Goal: Task Accomplishment & Management: Manage account settings

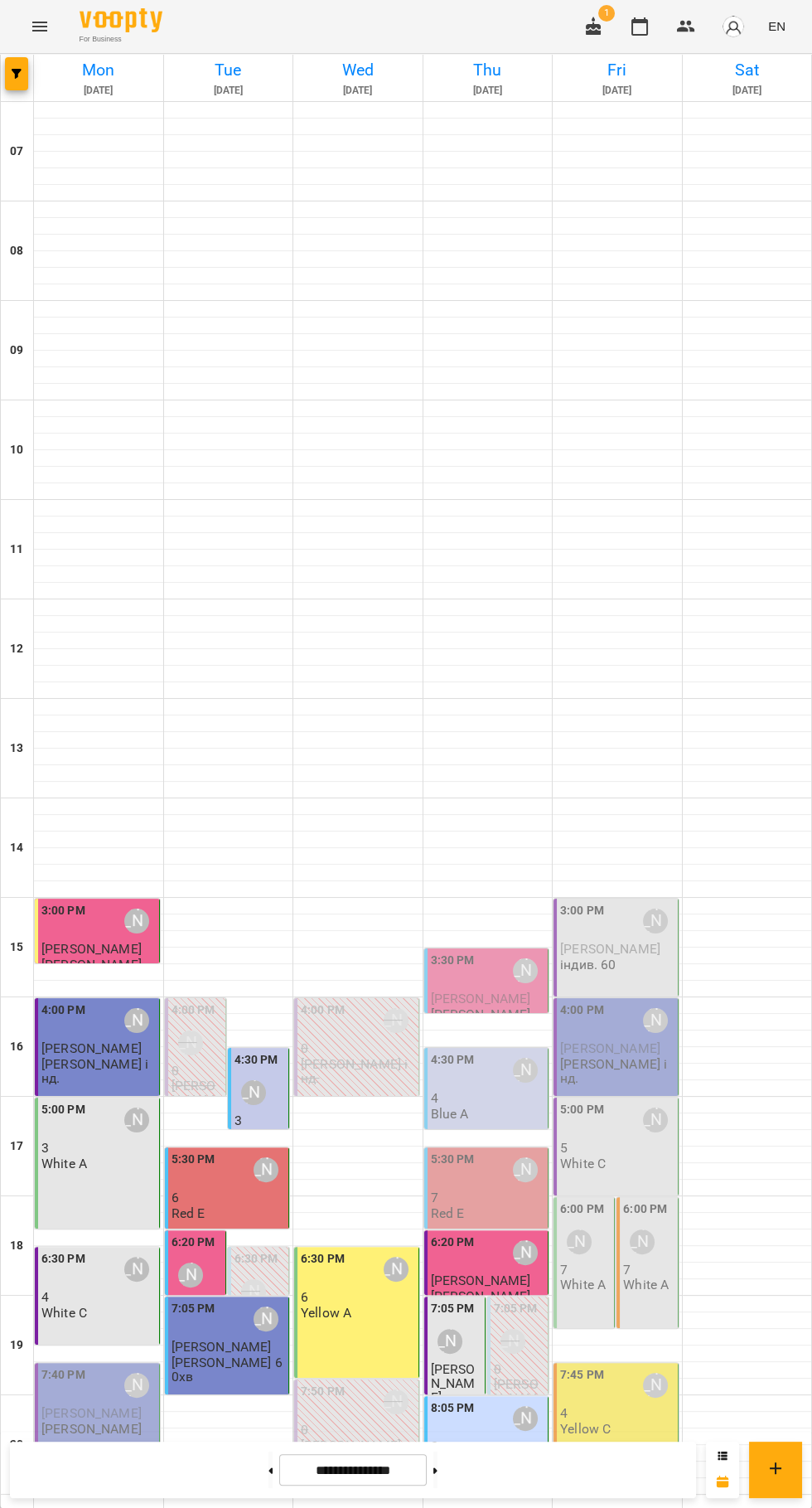
scroll to position [160, 0]
click at [374, 1439] on p "[PERSON_NAME]" at bounding box center [351, 1445] width 101 height 14
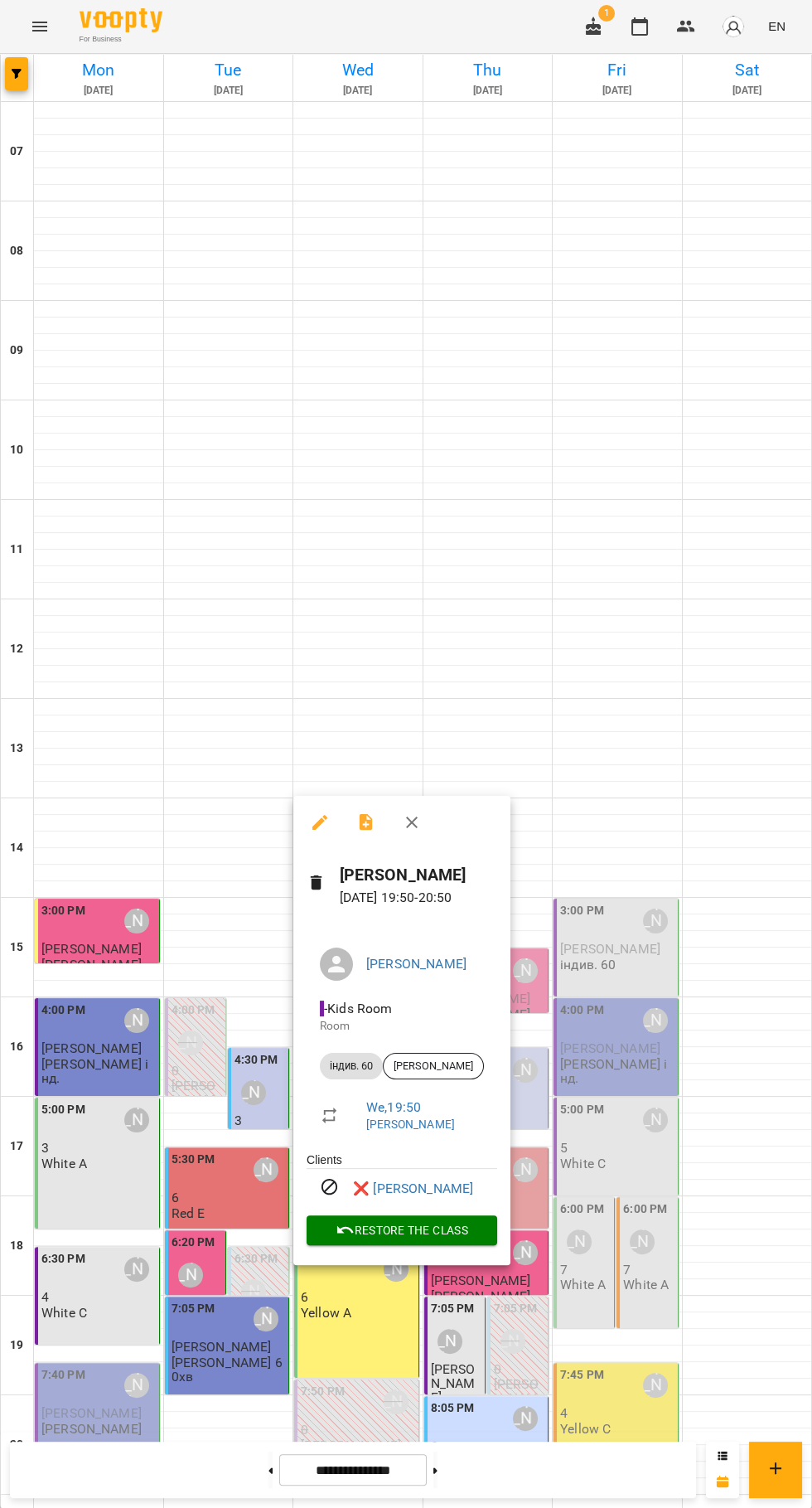
click at [600, 1339] on div at bounding box center [406, 754] width 812 height 1508
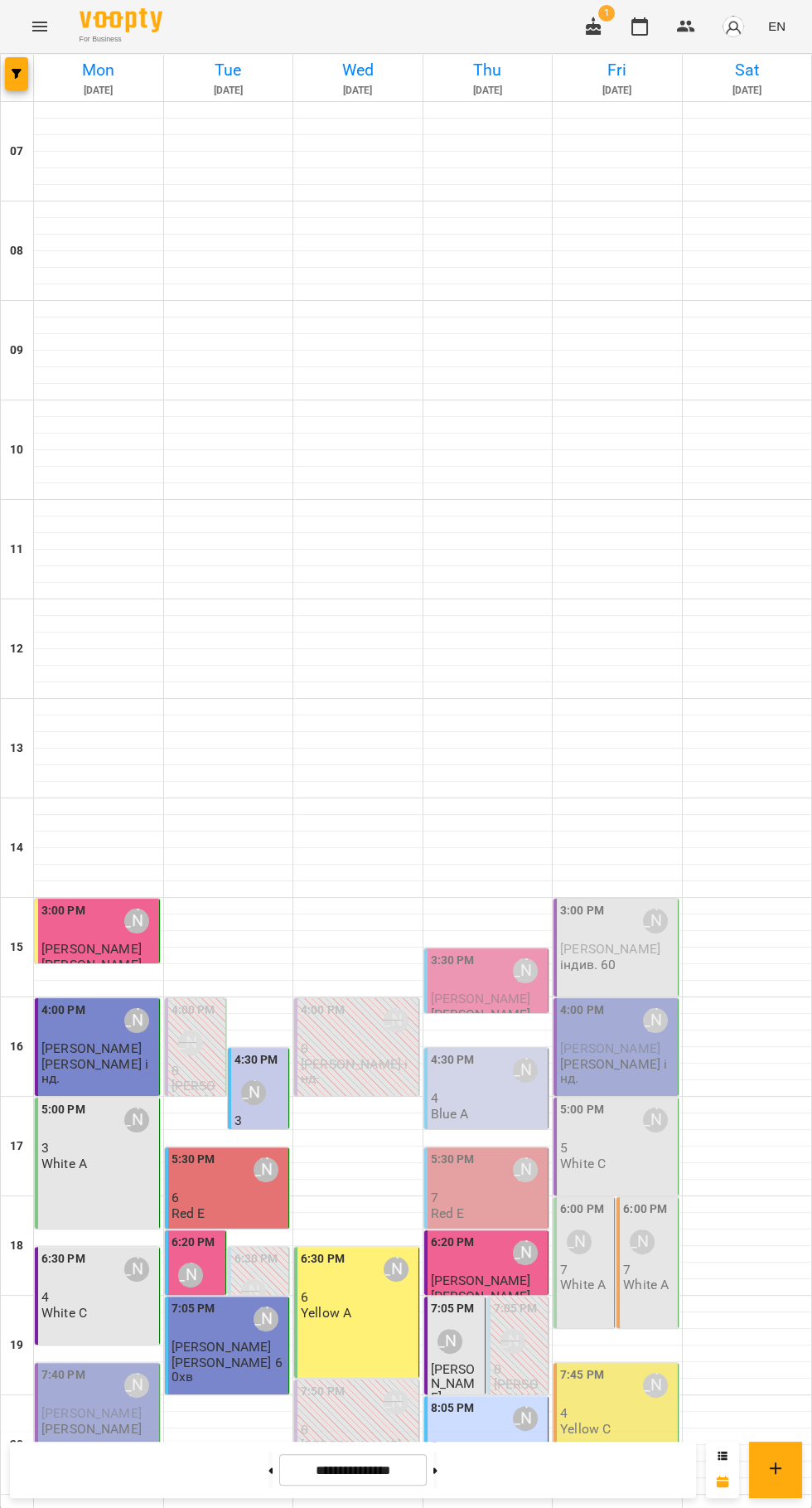
click at [348, 1422] on p "0" at bounding box center [358, 1429] width 114 height 14
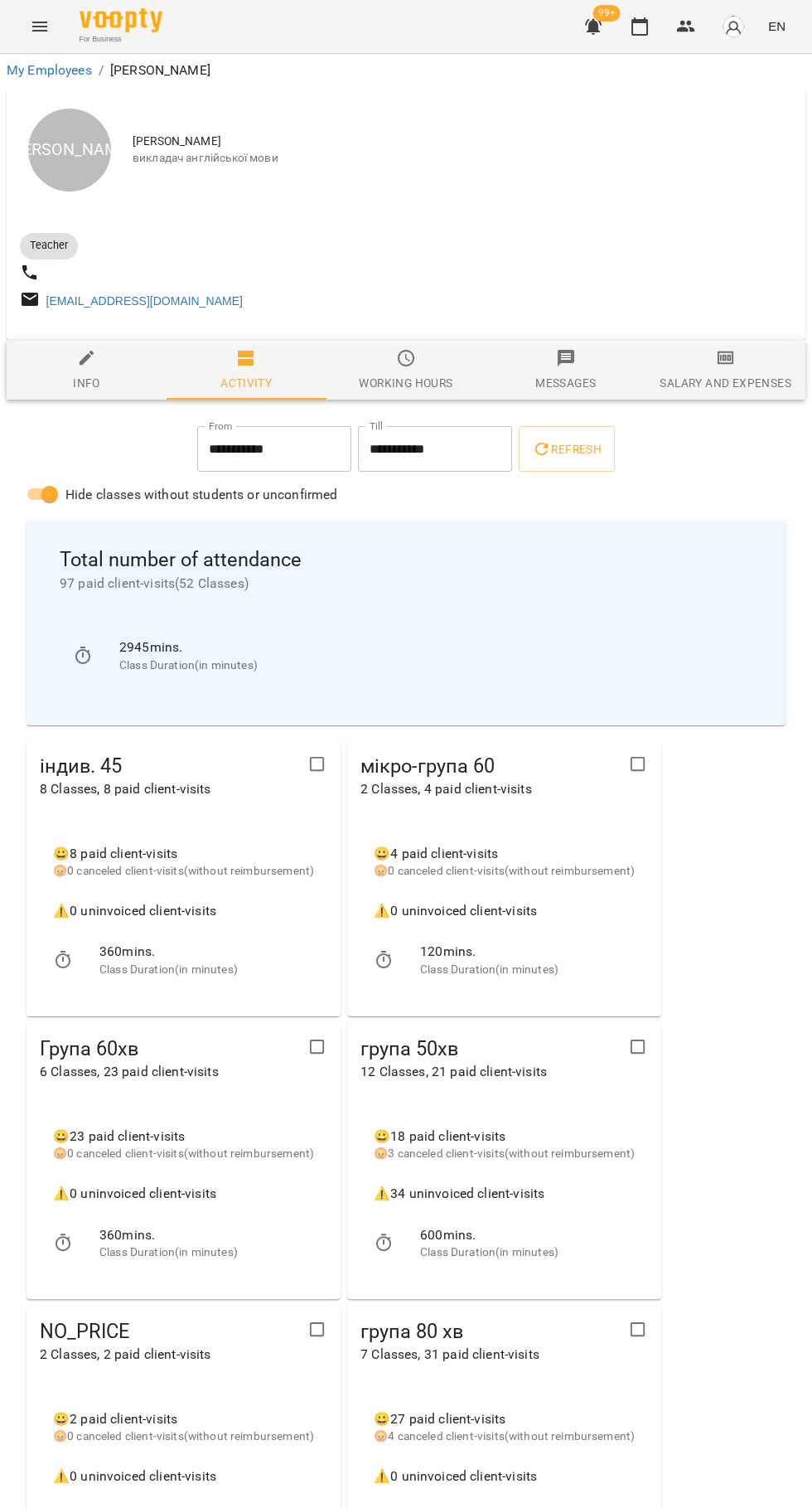
click at [640, 27] on icon "button" at bounding box center [639, 26] width 20 height 20
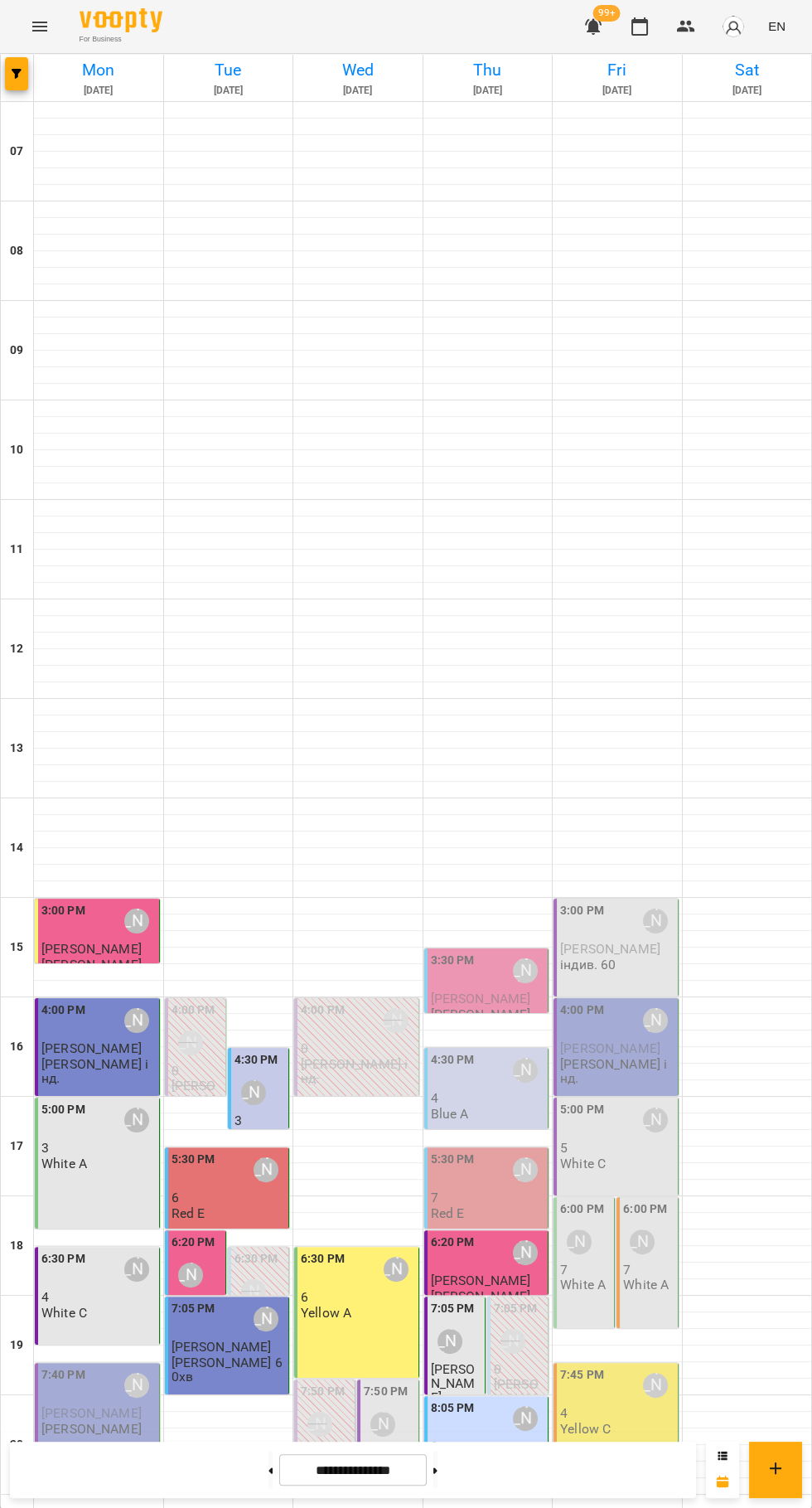
scroll to position [160, 0]
click at [400, 1383] on div "7:50 PM Юлія Драгомощенко" at bounding box center [388, 1413] width 50 height 62
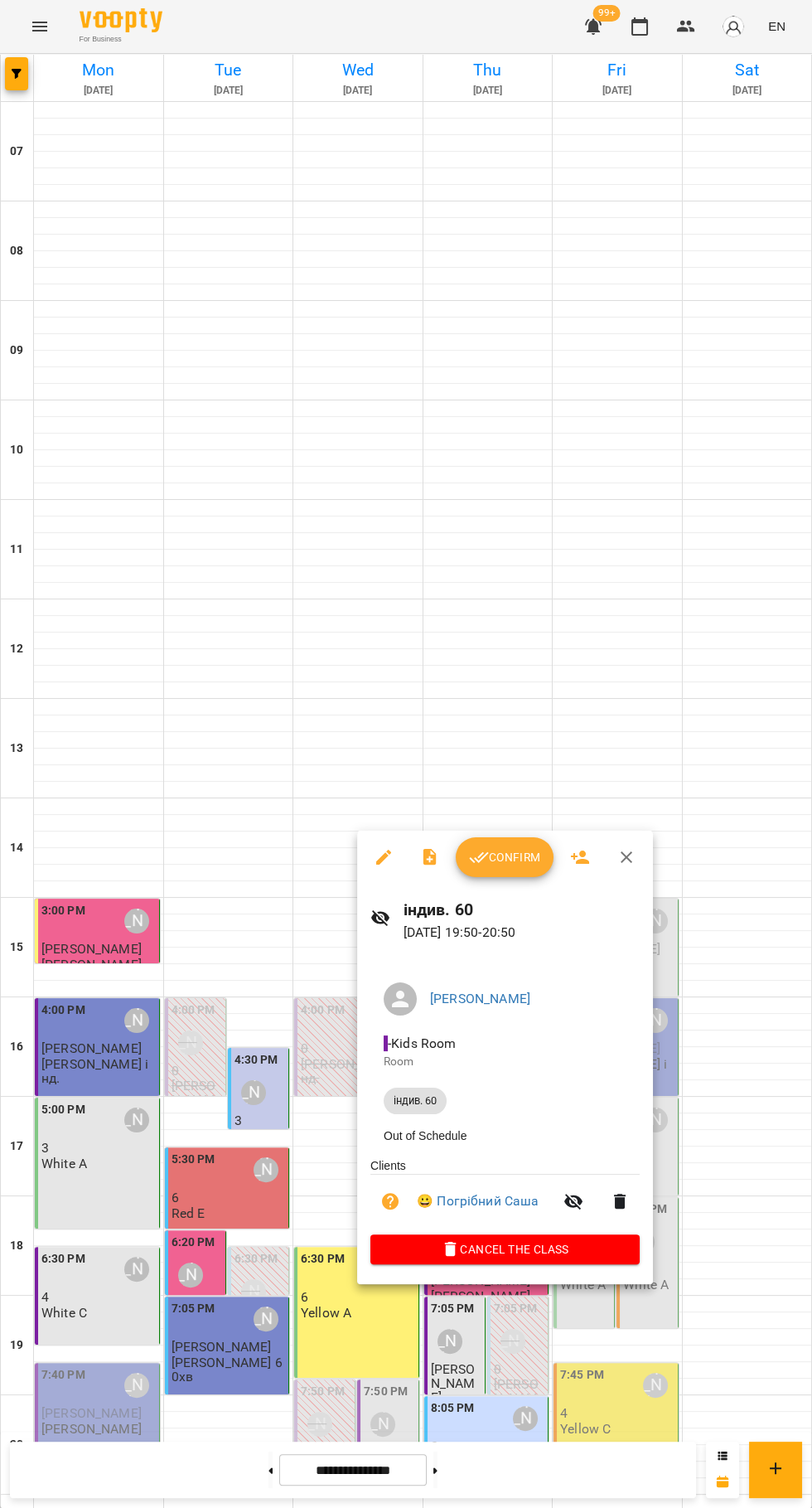
click at [497, 858] on span "Confirm" at bounding box center [504, 857] width 71 height 20
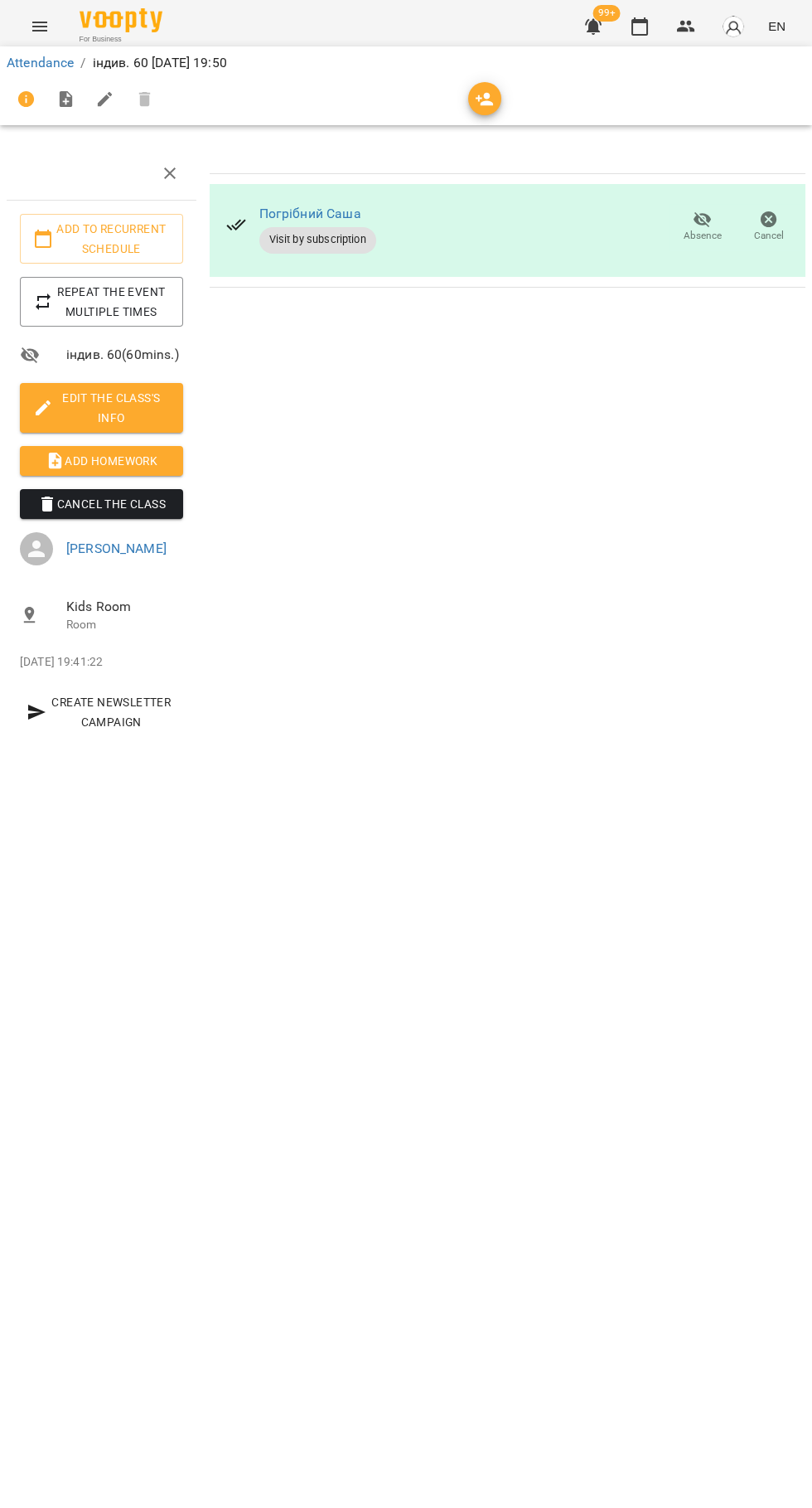
click at [105, 459] on span "Add Homework" at bounding box center [102, 461] width 137 height 20
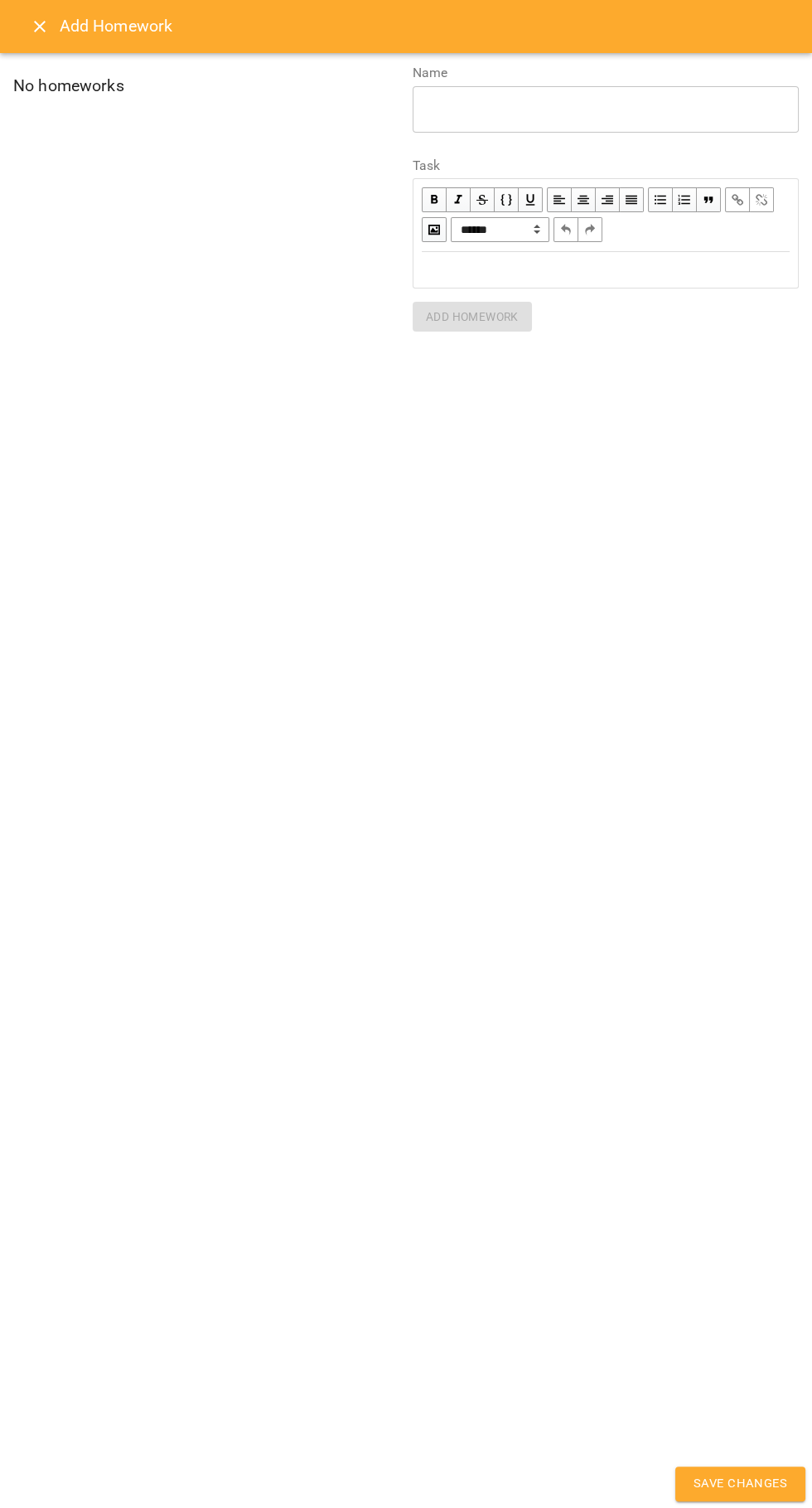
click at [461, 280] on div "Edit text" at bounding box center [605, 270] width 383 height 34
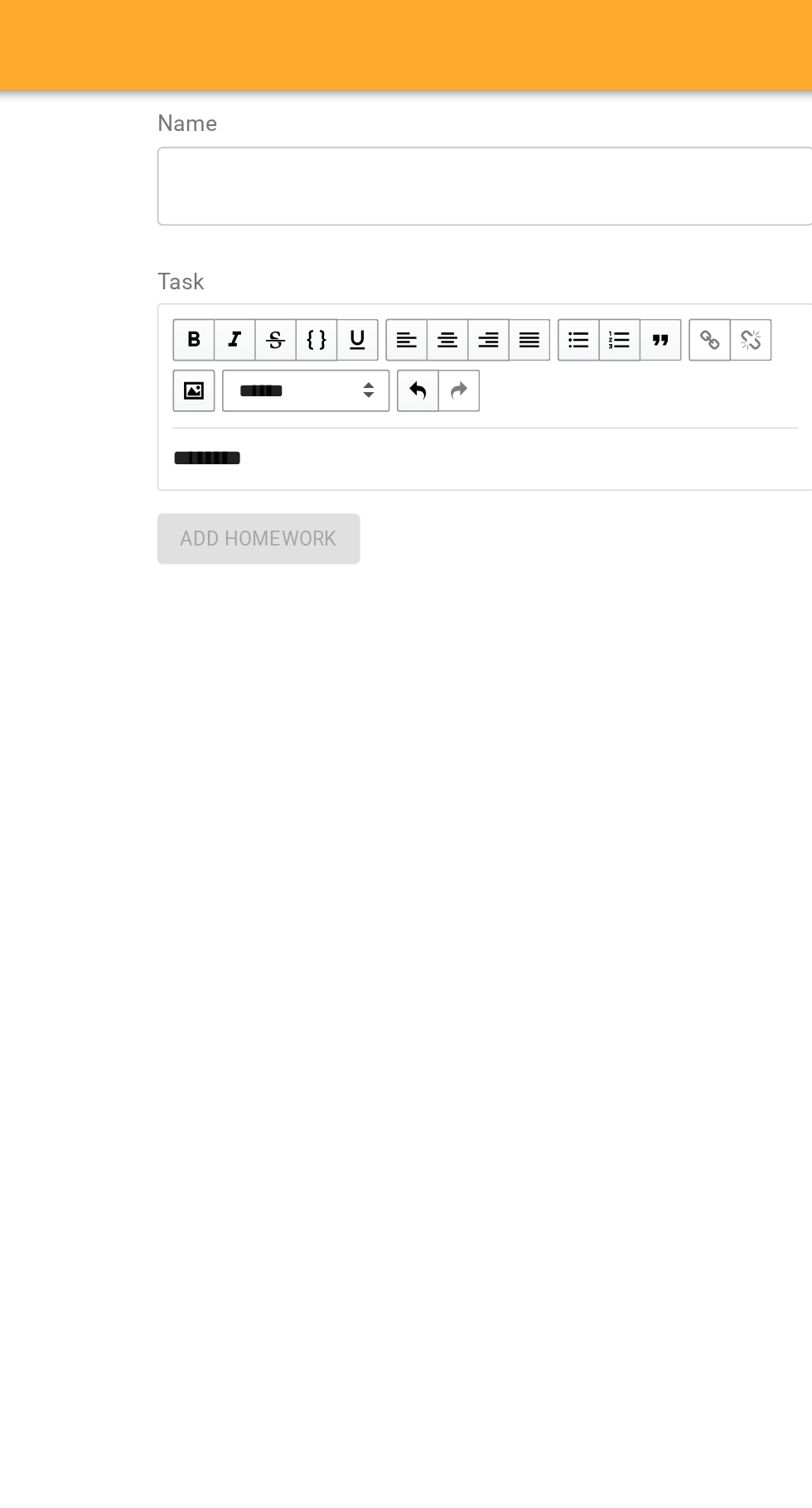
click at [437, 109] on textarea at bounding box center [606, 108] width 363 height 16
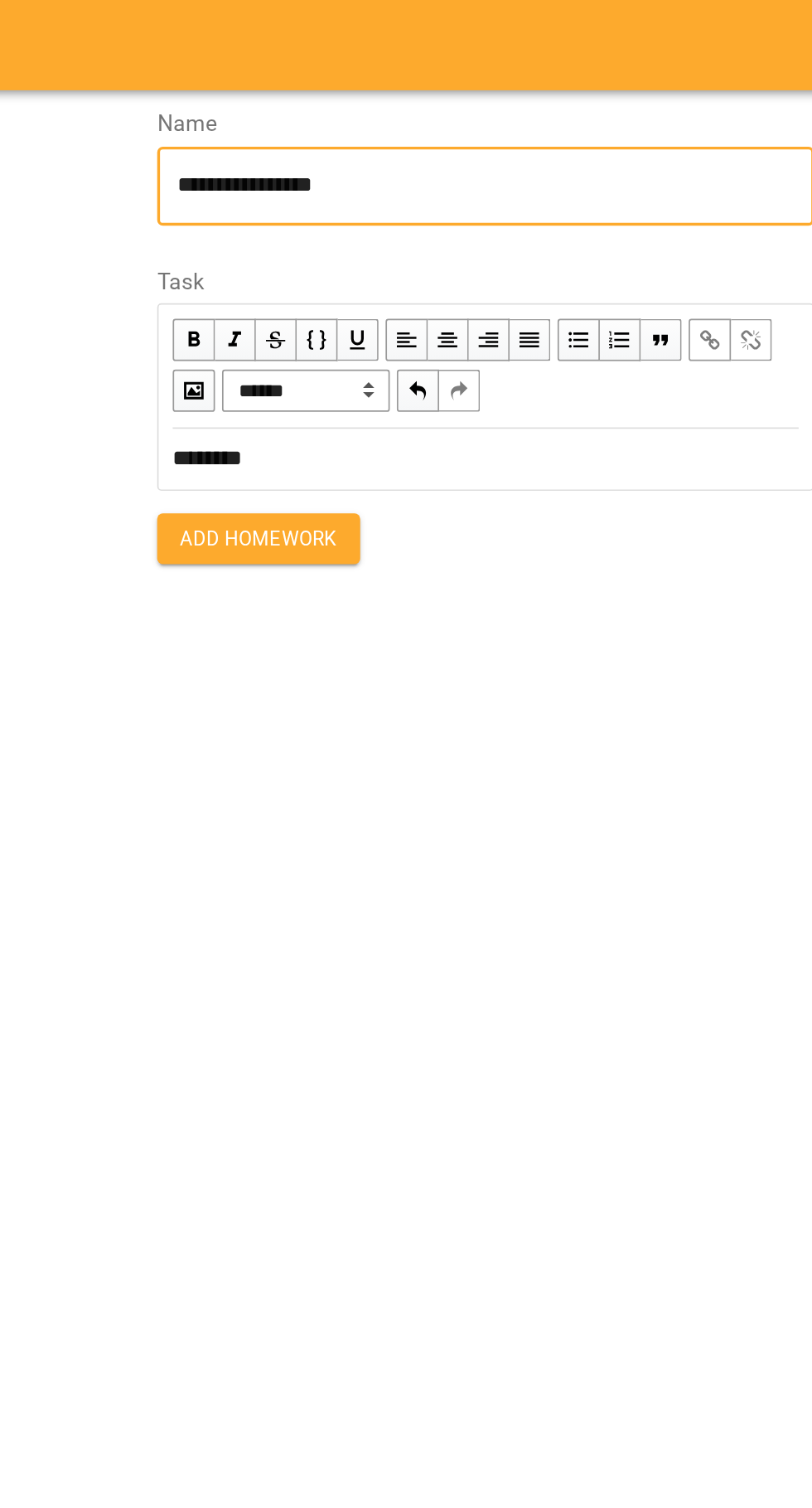
type textarea "**********"
click at [441, 326] on button "Add Homework" at bounding box center [472, 316] width 120 height 29
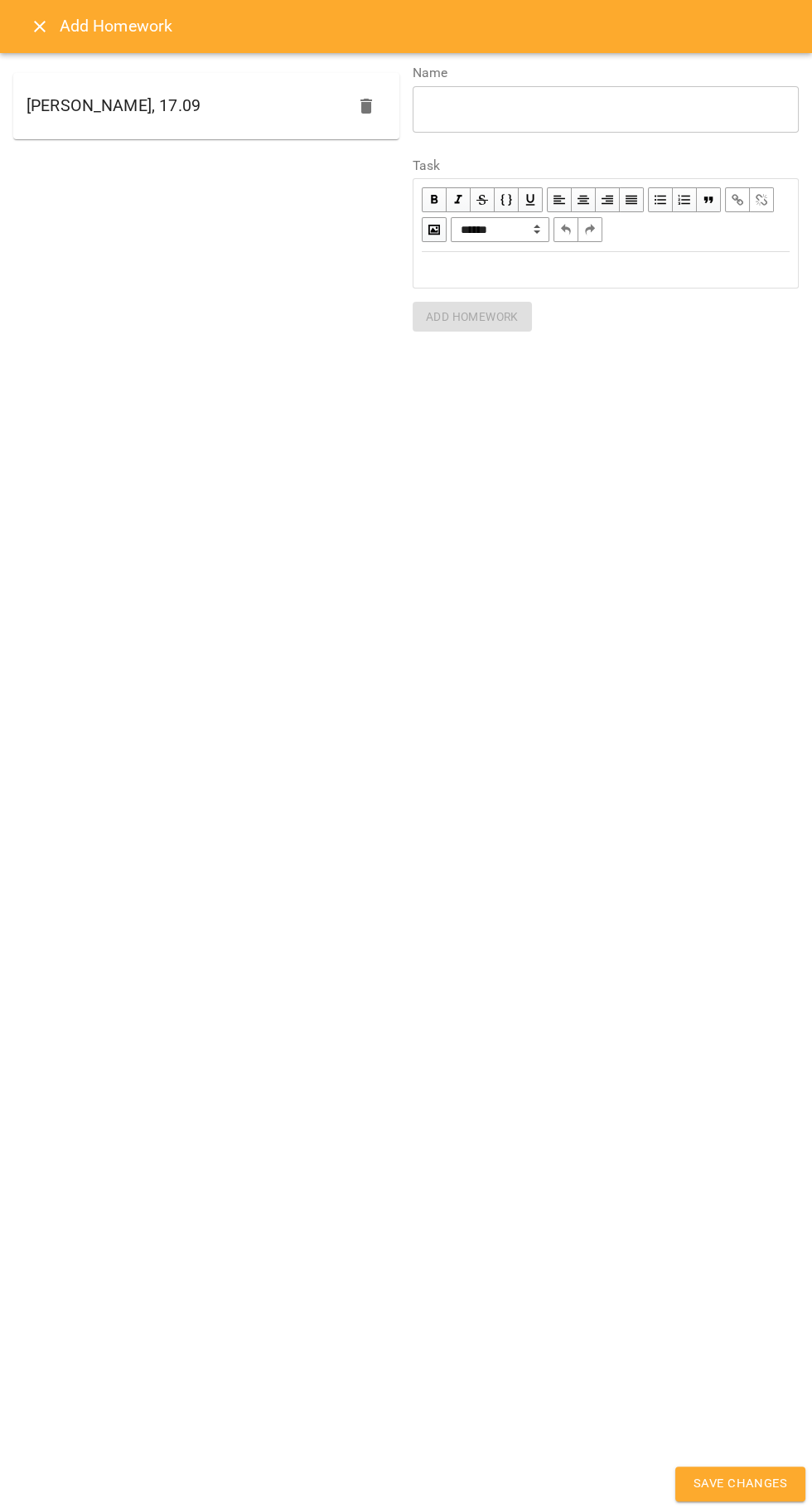
click at [747, 1474] on span "Save Changes" at bounding box center [740, 1483] width 94 height 22
